Goal: Task Accomplishment & Management: Use online tool/utility

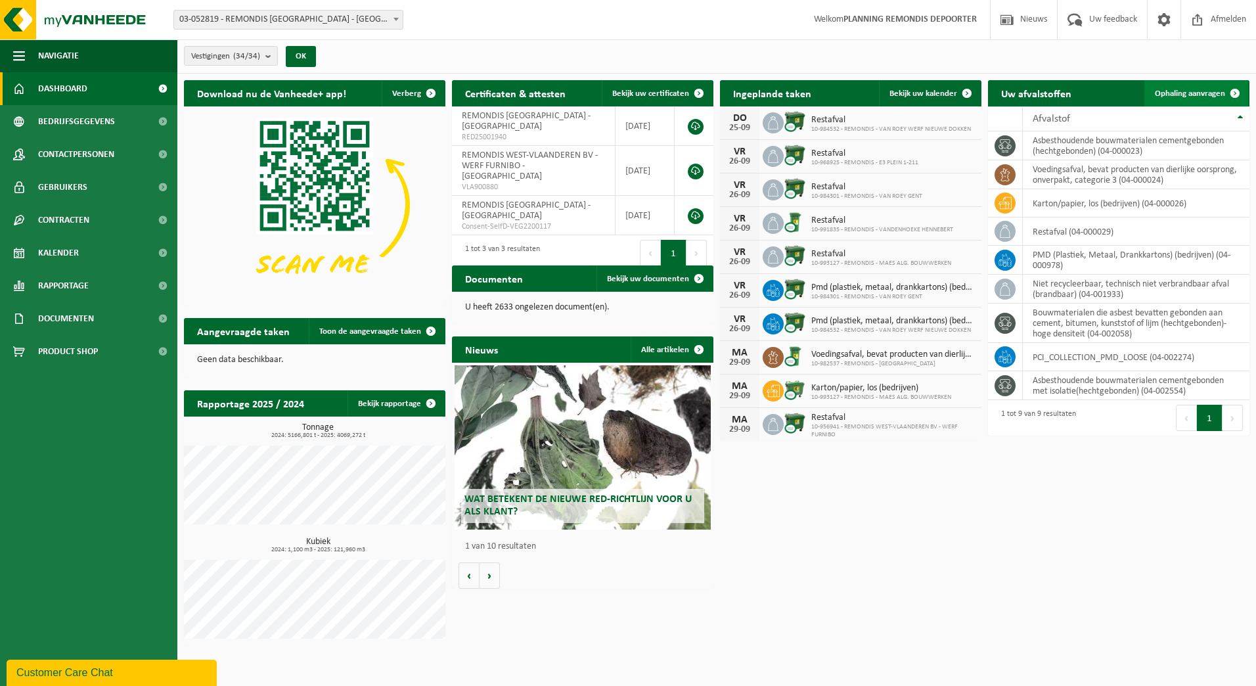
click at [1197, 91] on span "Ophaling aanvragen" at bounding box center [1190, 93] width 70 height 9
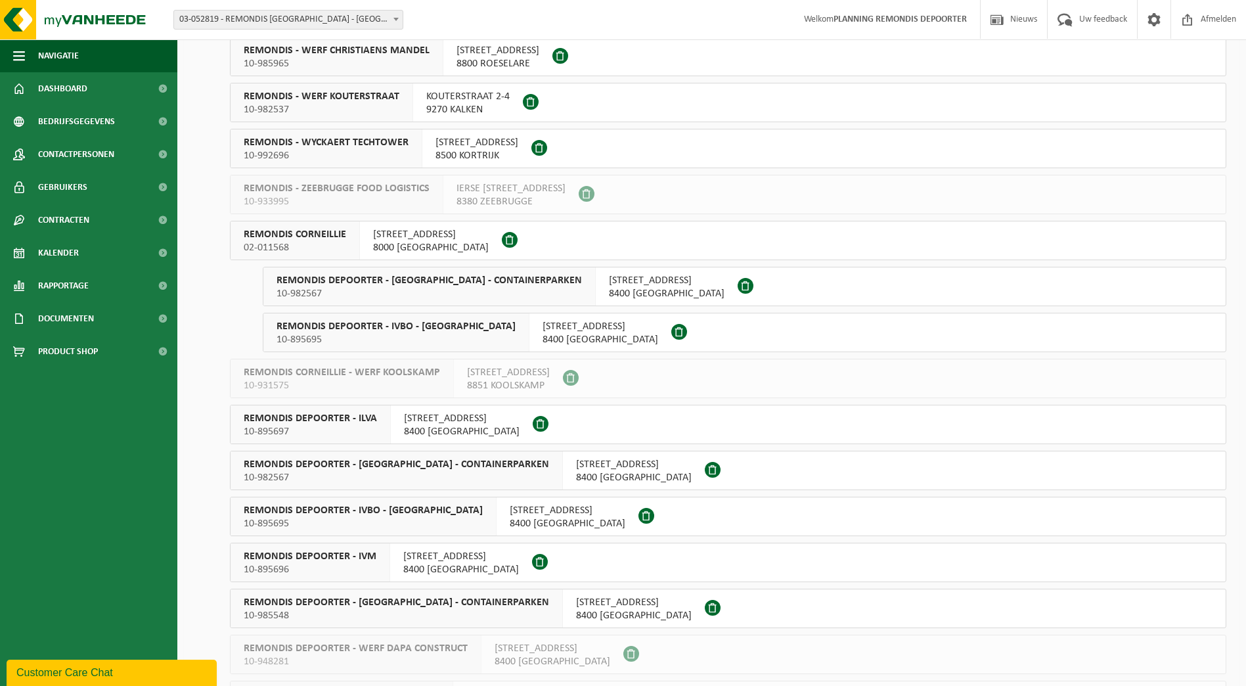
scroll to position [788, 0]
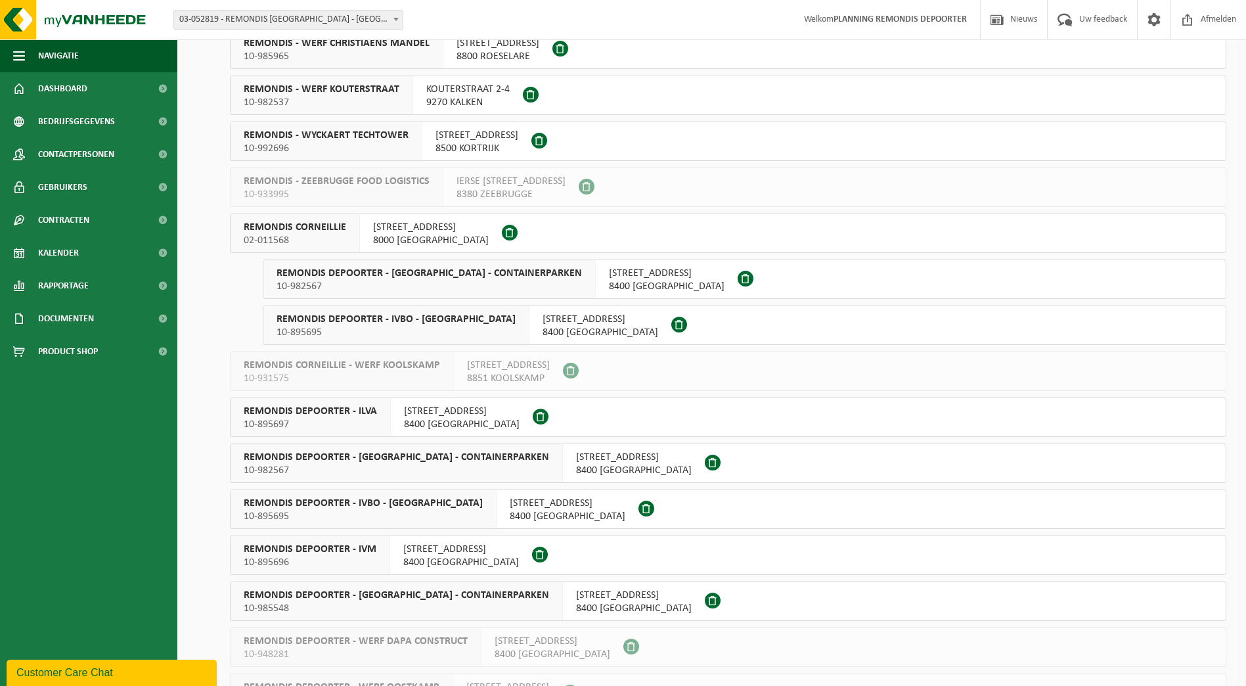
click at [374, 413] on span "REMONDIS DEPOORTER - ILVA" at bounding box center [310, 411] width 133 height 13
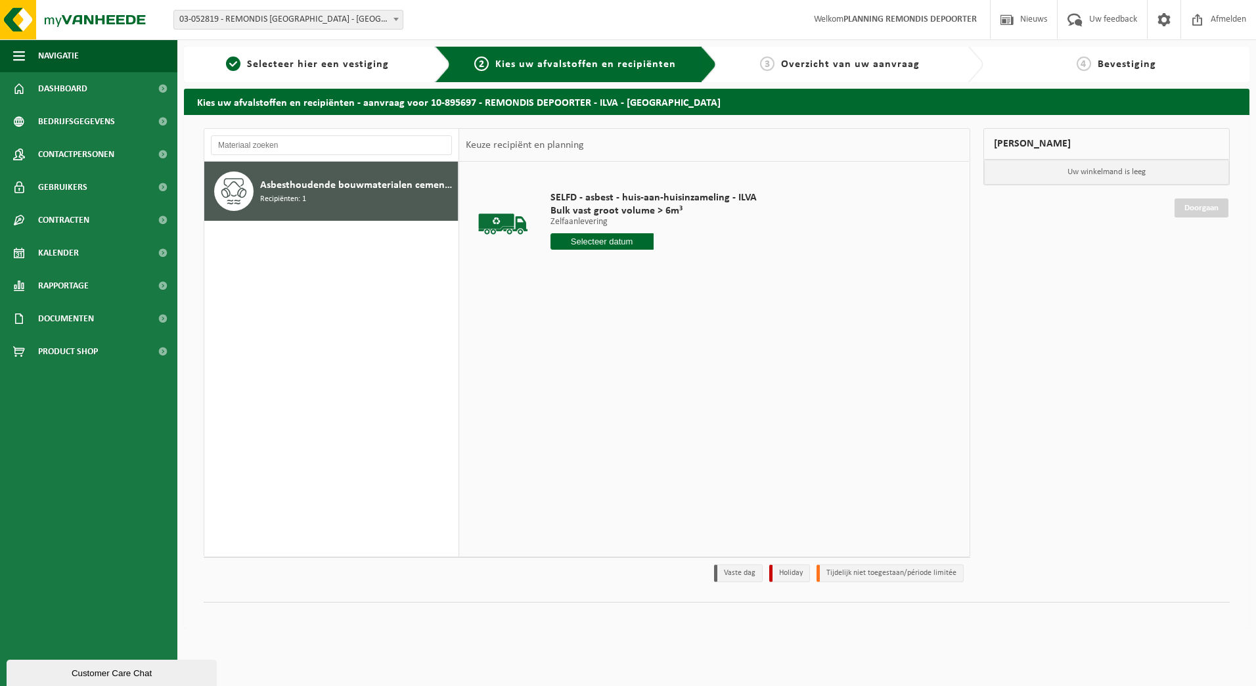
click at [590, 242] on input "text" at bounding box center [602, 241] width 103 height 16
click at [657, 380] on div "26" at bounding box center [654, 379] width 23 height 21
type input "Van 2025-09-26"
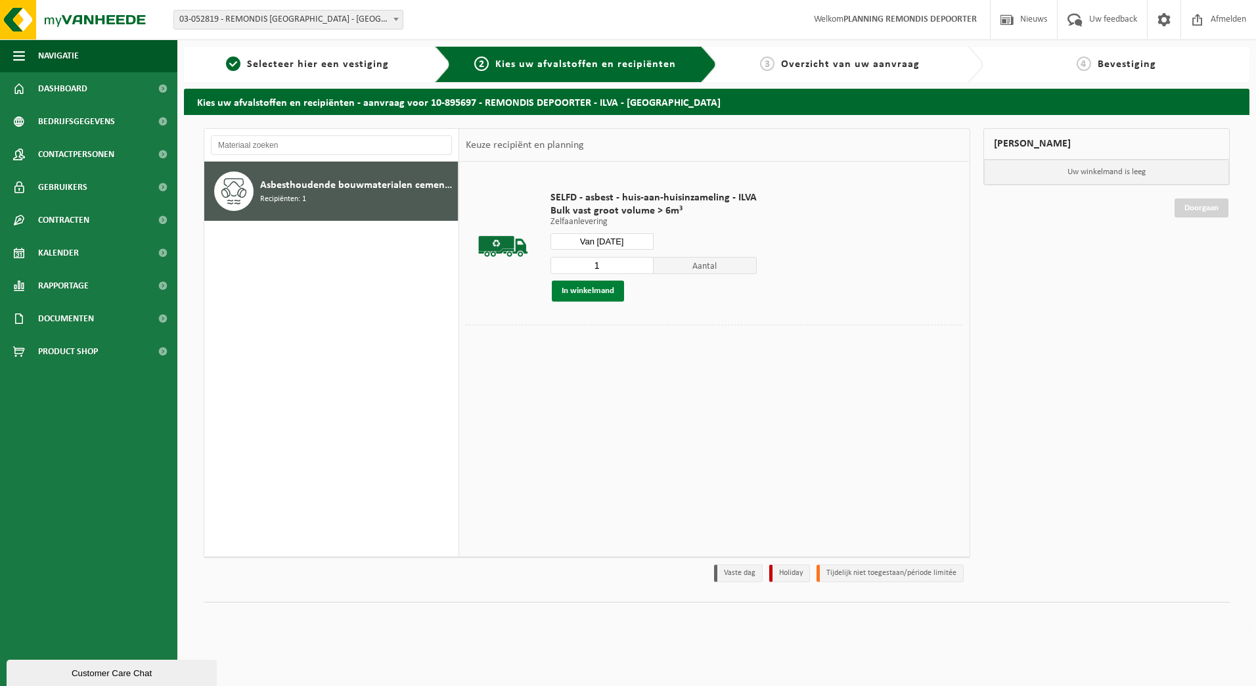
click at [589, 292] on button "In winkelmand" at bounding box center [588, 291] width 72 height 21
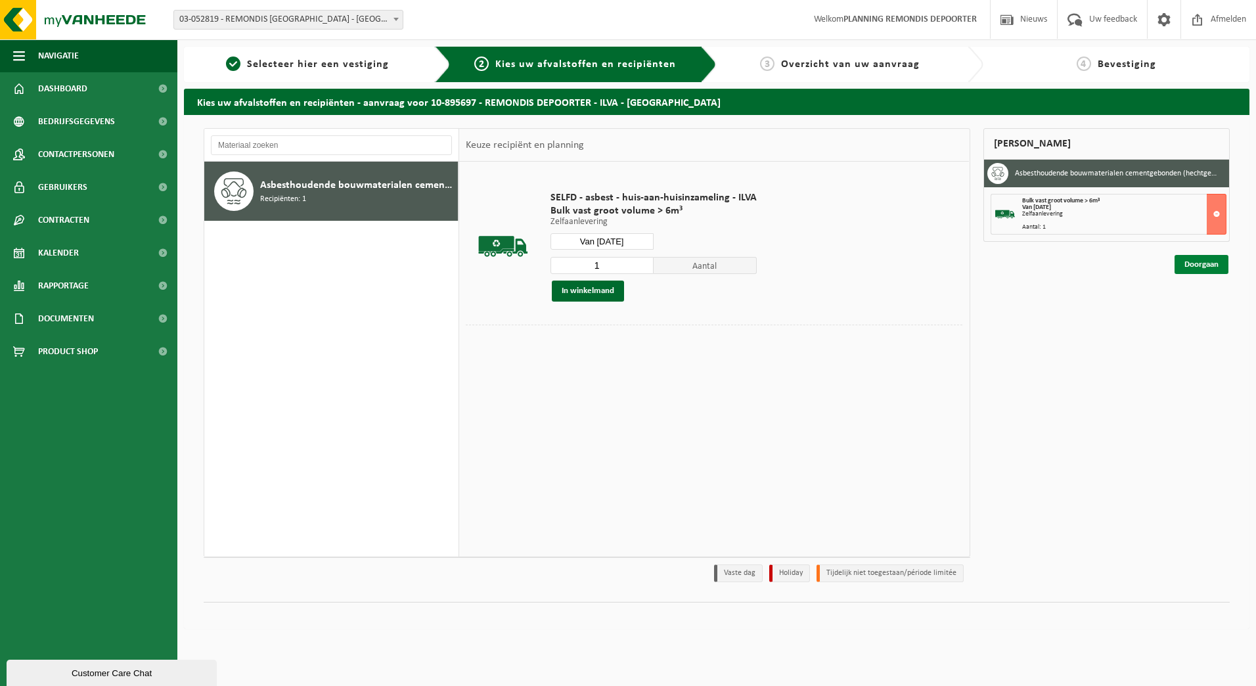
click at [1200, 256] on link "Doorgaan" at bounding box center [1202, 264] width 54 height 19
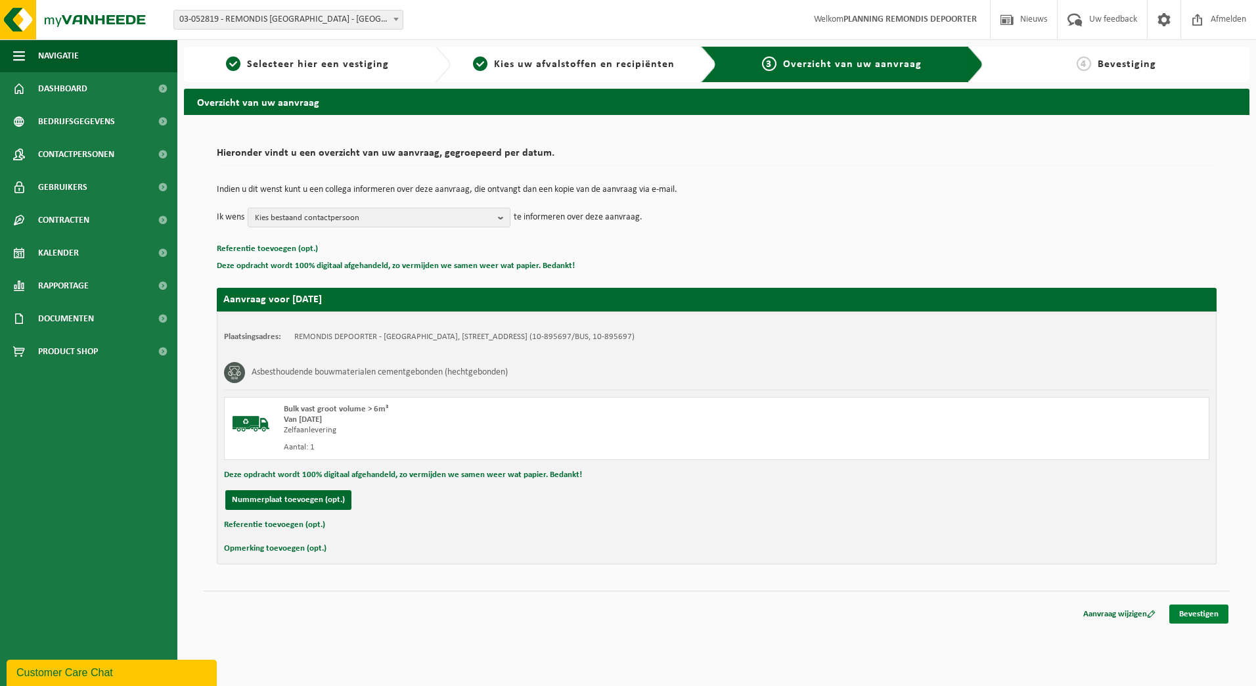
drag, startPoint x: 1213, startPoint y: 615, endPoint x: 1198, endPoint y: 614, distance: 14.5
click at [1213, 614] on link "Bevestigen" at bounding box center [1198, 613] width 59 height 19
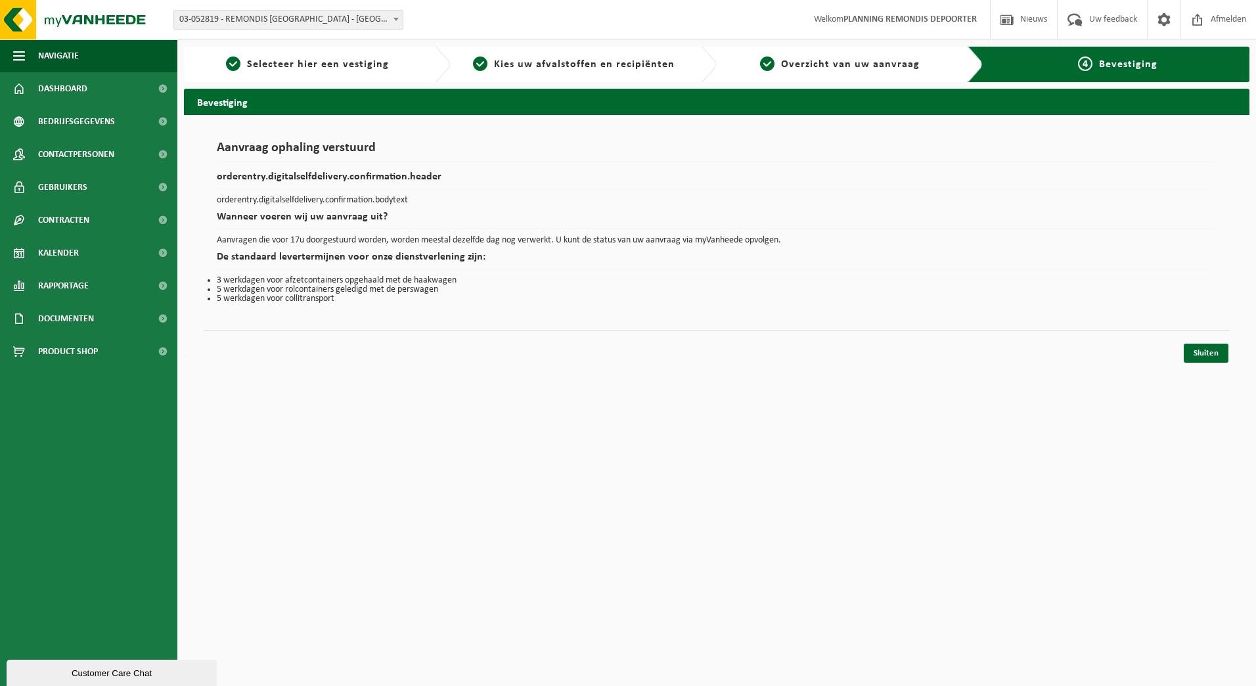
click at [1193, 343] on div "Sluiten" at bounding box center [717, 337] width 1026 height 14
click at [1209, 345] on link "Sluiten" at bounding box center [1206, 353] width 45 height 19
